Goal: Download file/media

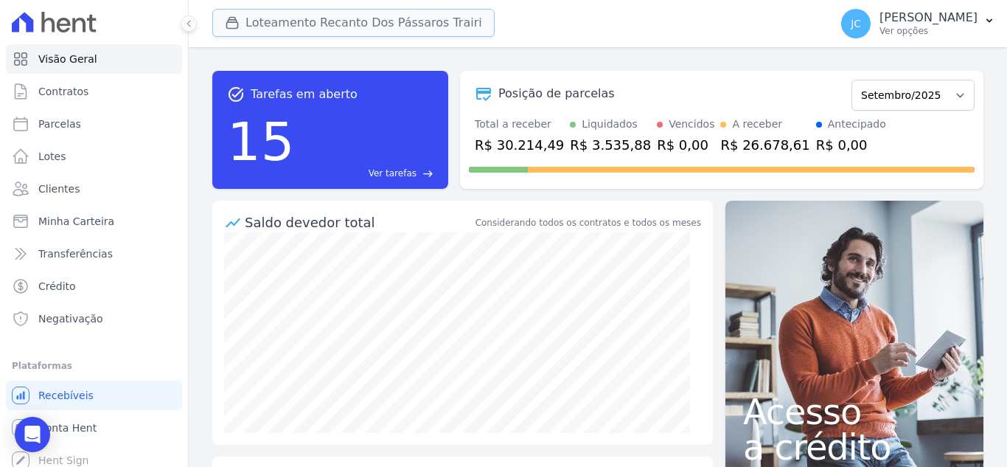
click at [380, 28] on button "Loteamento Recanto Dos Pássaros Trairi" at bounding box center [353, 23] width 282 height 28
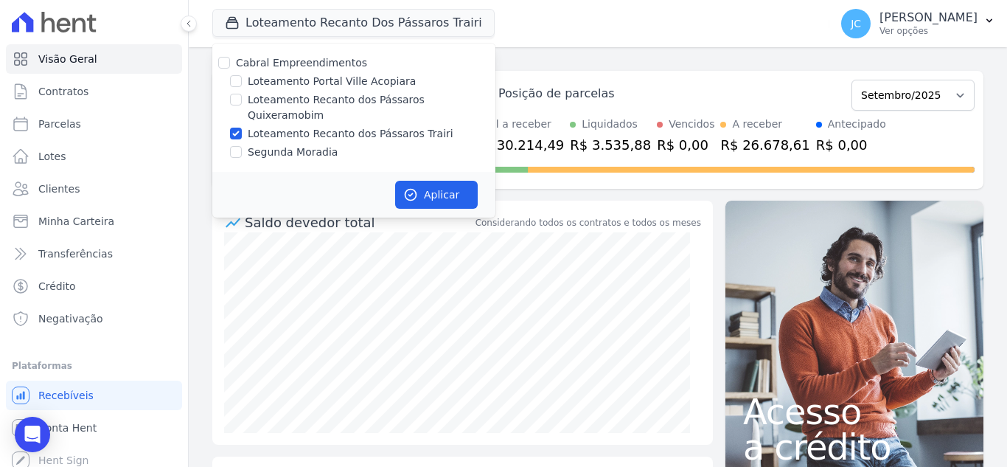
drag, startPoint x: 254, startPoint y: 99, endPoint x: 261, endPoint y: 105, distance: 8.9
click at [254, 100] on label "Loteamento Recanto dos Pássaros Quixeramobim" at bounding box center [372, 107] width 248 height 31
click at [242, 100] on input "Loteamento Recanto dos Pássaros Quixeramobim" at bounding box center [236, 100] width 12 height 12
checkbox input "true"
click at [280, 126] on label "Loteamento Recanto dos Pássaros Trairi" at bounding box center [351, 133] width 206 height 15
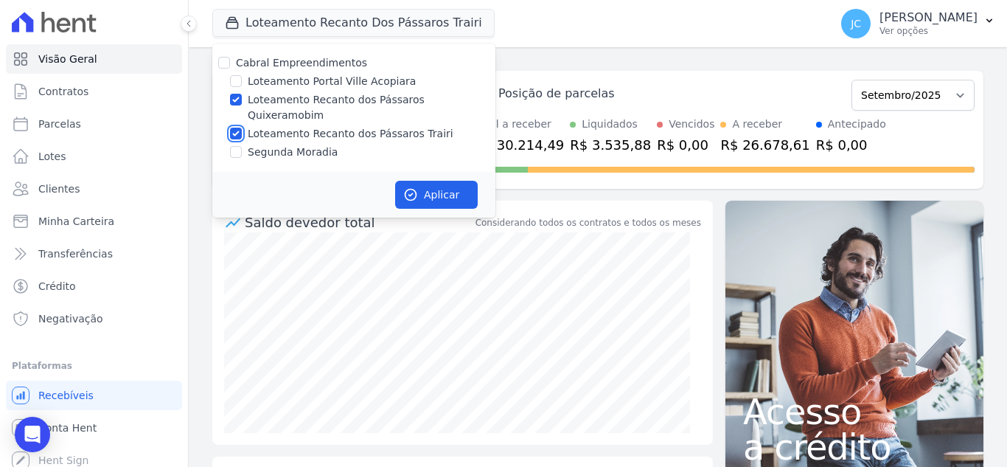
click at [242, 128] on input "Loteamento Recanto dos Pássaros Trairi" at bounding box center [236, 134] width 12 height 12
checkbox input "false"
click at [397, 181] on button "Aplicar" at bounding box center [436, 195] width 83 height 28
click at [936, 35] on p "Ver opções" at bounding box center [929, 31] width 98 height 12
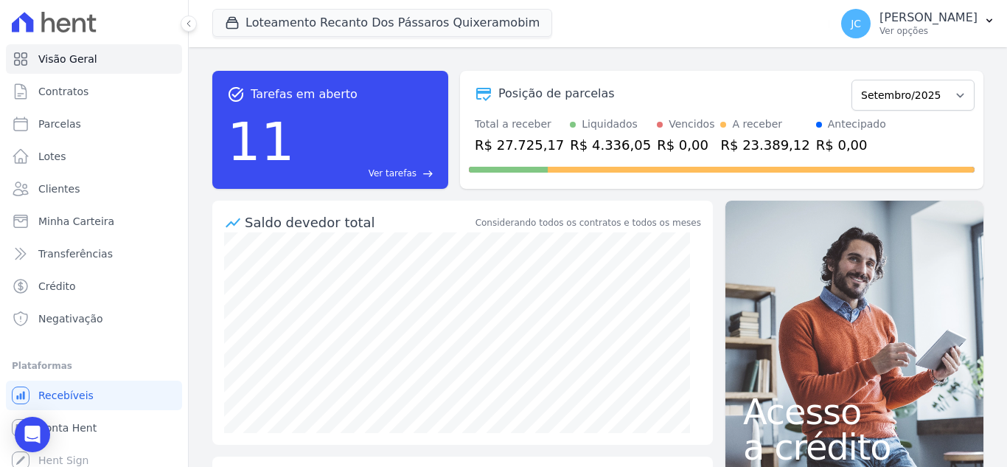
drag, startPoint x: 912, startPoint y: 15, endPoint x: 926, endPoint y: 46, distance: 34.7
click at [913, 15] on p "[PERSON_NAME]" at bounding box center [929, 17] width 98 height 15
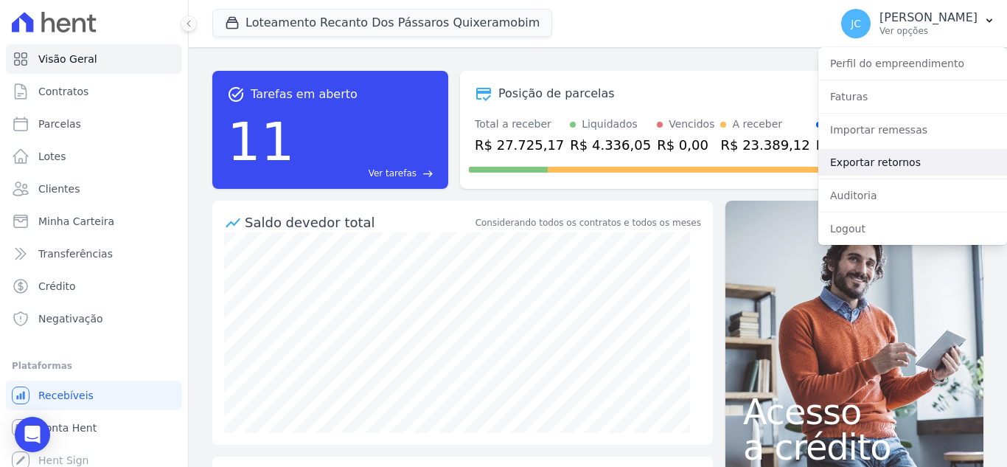
click at [911, 159] on link "Exportar retornos" at bounding box center [912, 162] width 189 height 27
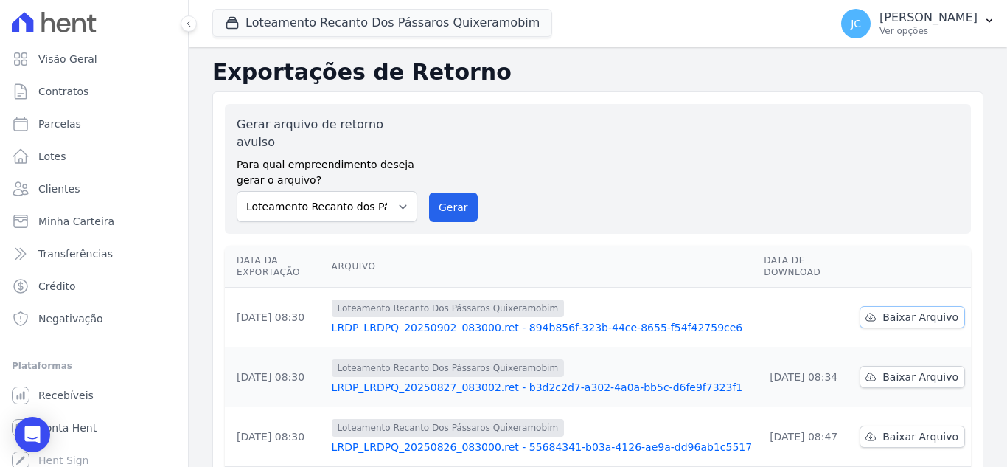
drag, startPoint x: 911, startPoint y: 291, endPoint x: 867, endPoint y: 282, distance: 45.3
click at [911, 310] on span "Baixar Arquivo" at bounding box center [921, 317] width 76 height 15
click at [331, 11] on button "Loteamento Recanto Dos Pássaros Quixeramobim" at bounding box center [382, 23] width 340 height 28
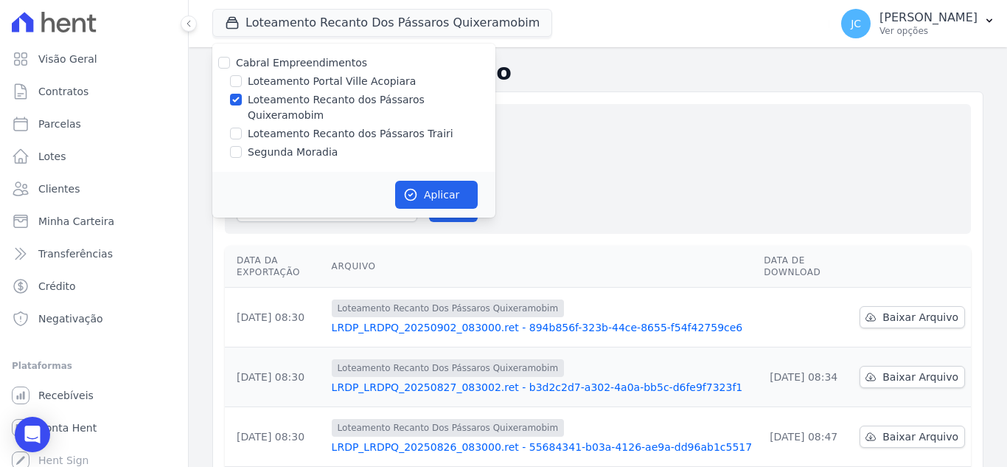
click at [260, 103] on label "Loteamento Recanto dos Pássaros Quixeramobim" at bounding box center [372, 107] width 248 height 31
click at [242, 103] on input "Loteamento Recanto dos Pássaros Quixeramobim" at bounding box center [236, 100] width 12 height 12
checkbox input "false"
click at [253, 126] on label "Loteamento Recanto dos Pássaros Trairi" at bounding box center [351, 133] width 206 height 15
click at [242, 128] on input "Loteamento Recanto dos Pássaros Trairi" at bounding box center [236, 134] width 12 height 12
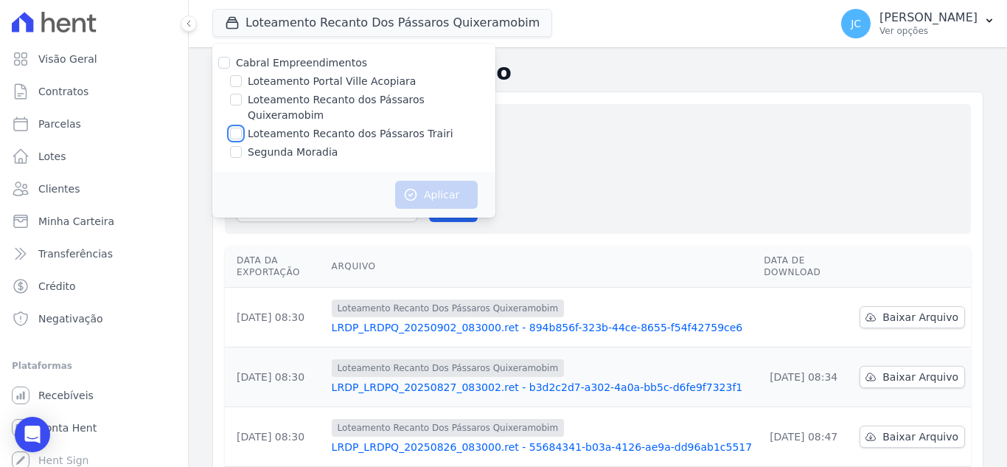
checkbox input "true"
click at [445, 181] on button "Aplicar" at bounding box center [436, 195] width 83 height 28
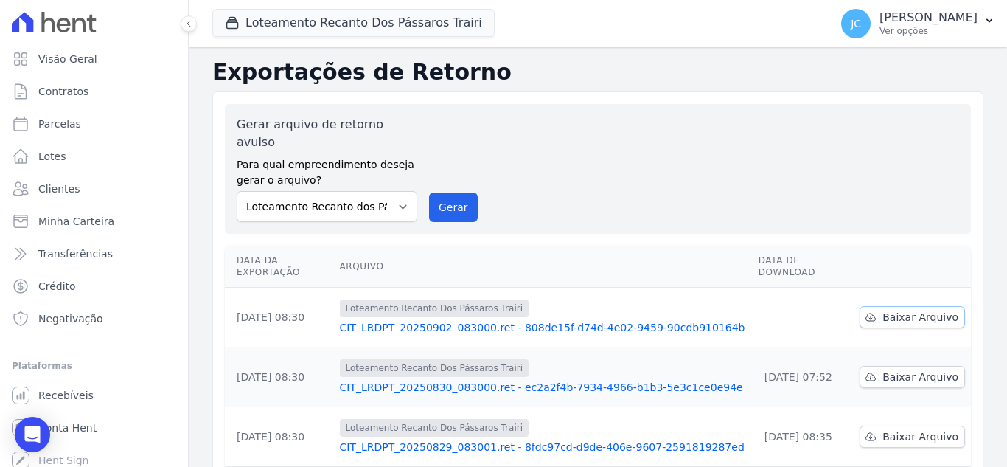
click at [913, 310] on span "Baixar Arquivo" at bounding box center [921, 317] width 76 height 15
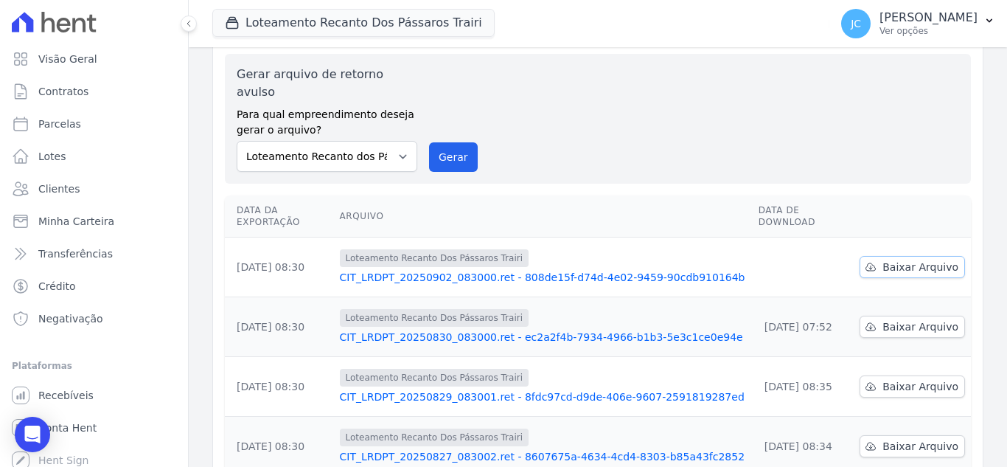
scroll to position [74, 0]
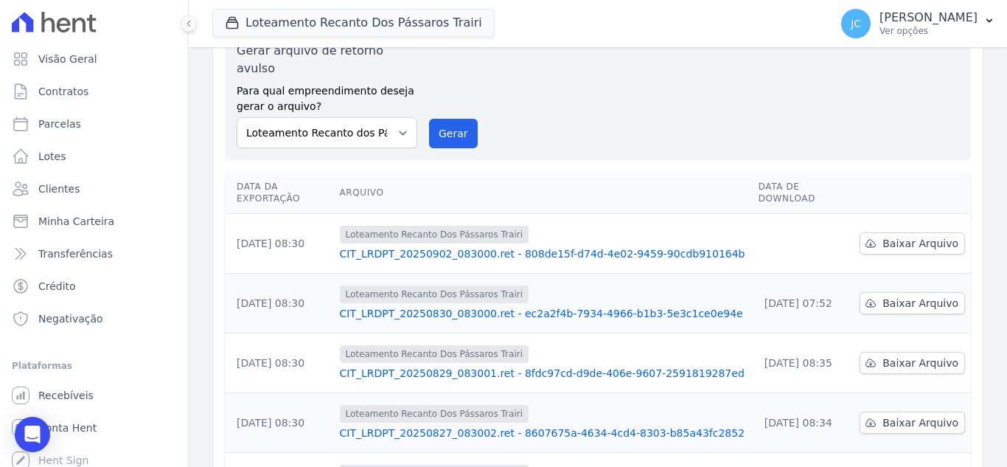
click at [359, 5] on div "Loteamento Recanto Dos Pássaros Trairi [PERSON_NAME] Empreendimentos Loteamento…" at bounding box center [517, 23] width 611 height 49
click at [345, 27] on button "Loteamento Recanto Dos Pássaros Trairi" at bounding box center [353, 23] width 282 height 28
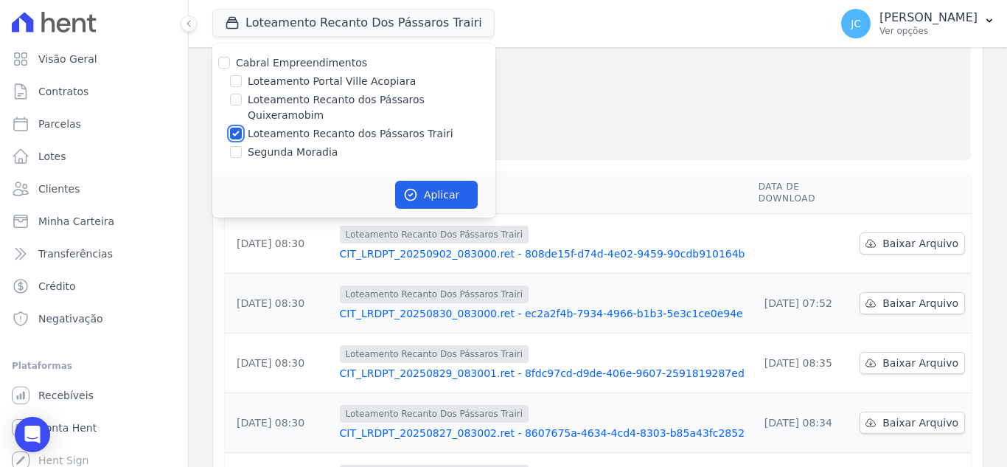
click at [237, 128] on input "Loteamento Recanto dos Pássaros Trairi" at bounding box center [236, 134] width 12 height 12
checkbox input "false"
click at [266, 145] on label "Segunda Moradia" at bounding box center [293, 152] width 90 height 15
click at [242, 146] on input "Segunda Moradia" at bounding box center [236, 152] width 12 height 12
checkbox input "true"
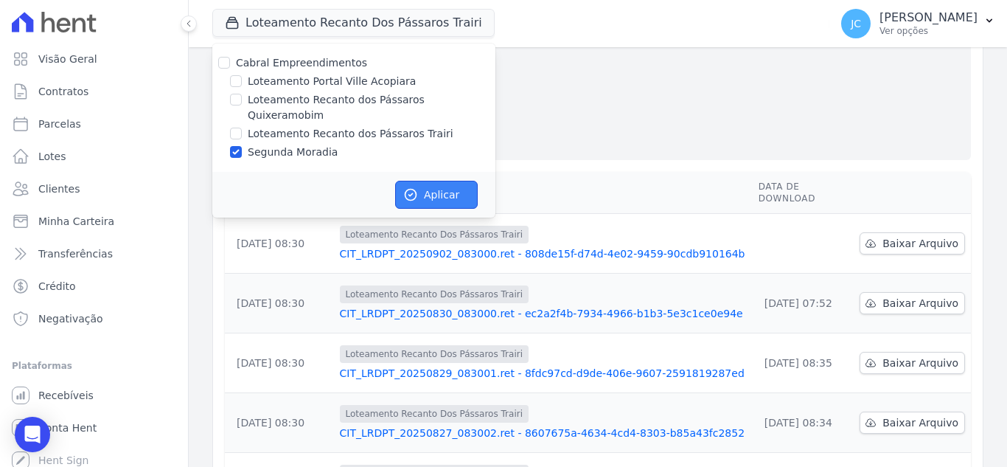
click at [413, 189] on icon "button" at bounding box center [411, 194] width 11 height 11
